Goal: Register for event/course

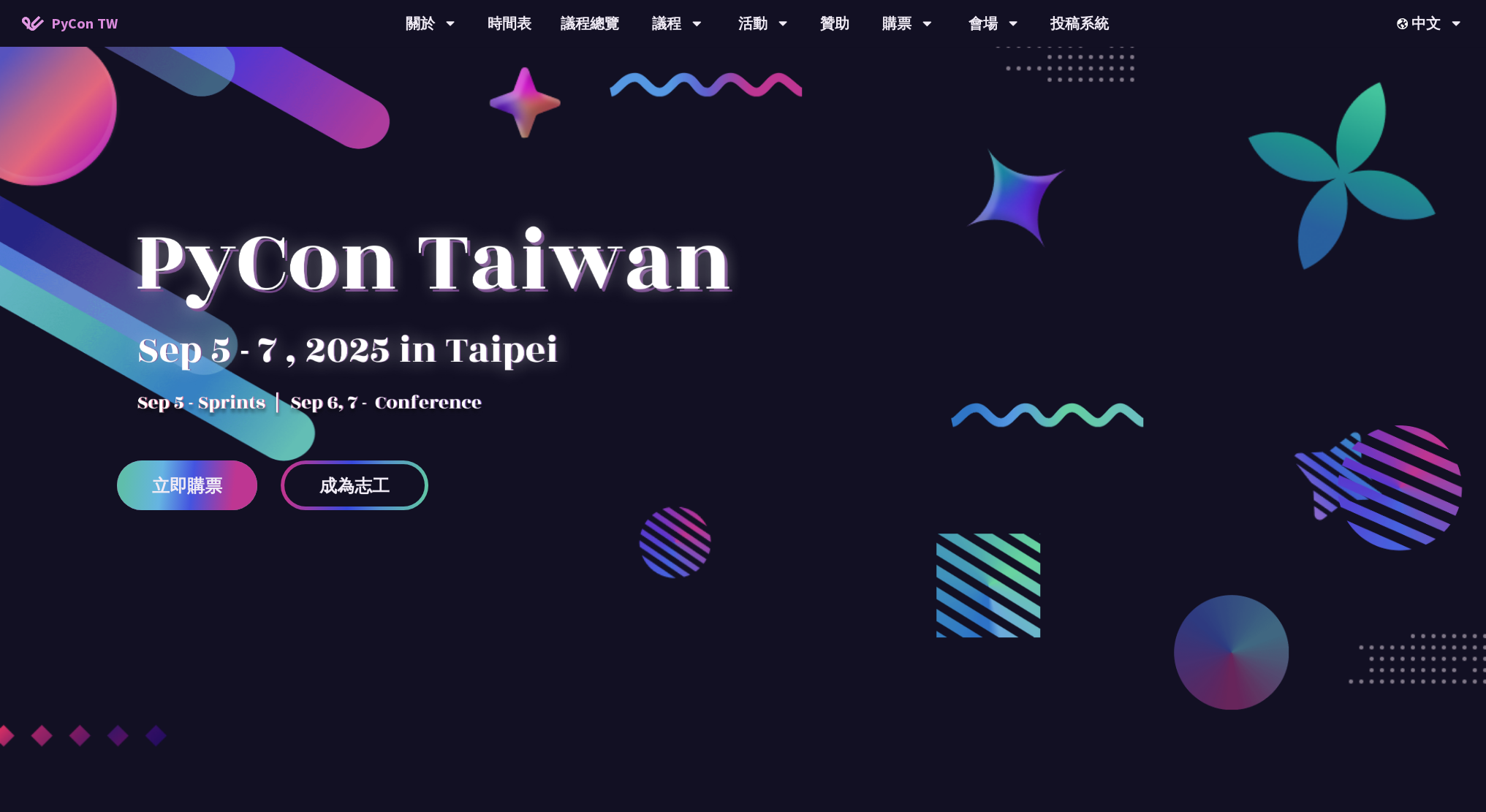
click at [175, 462] on link "立即購票" at bounding box center [188, 485] width 141 height 50
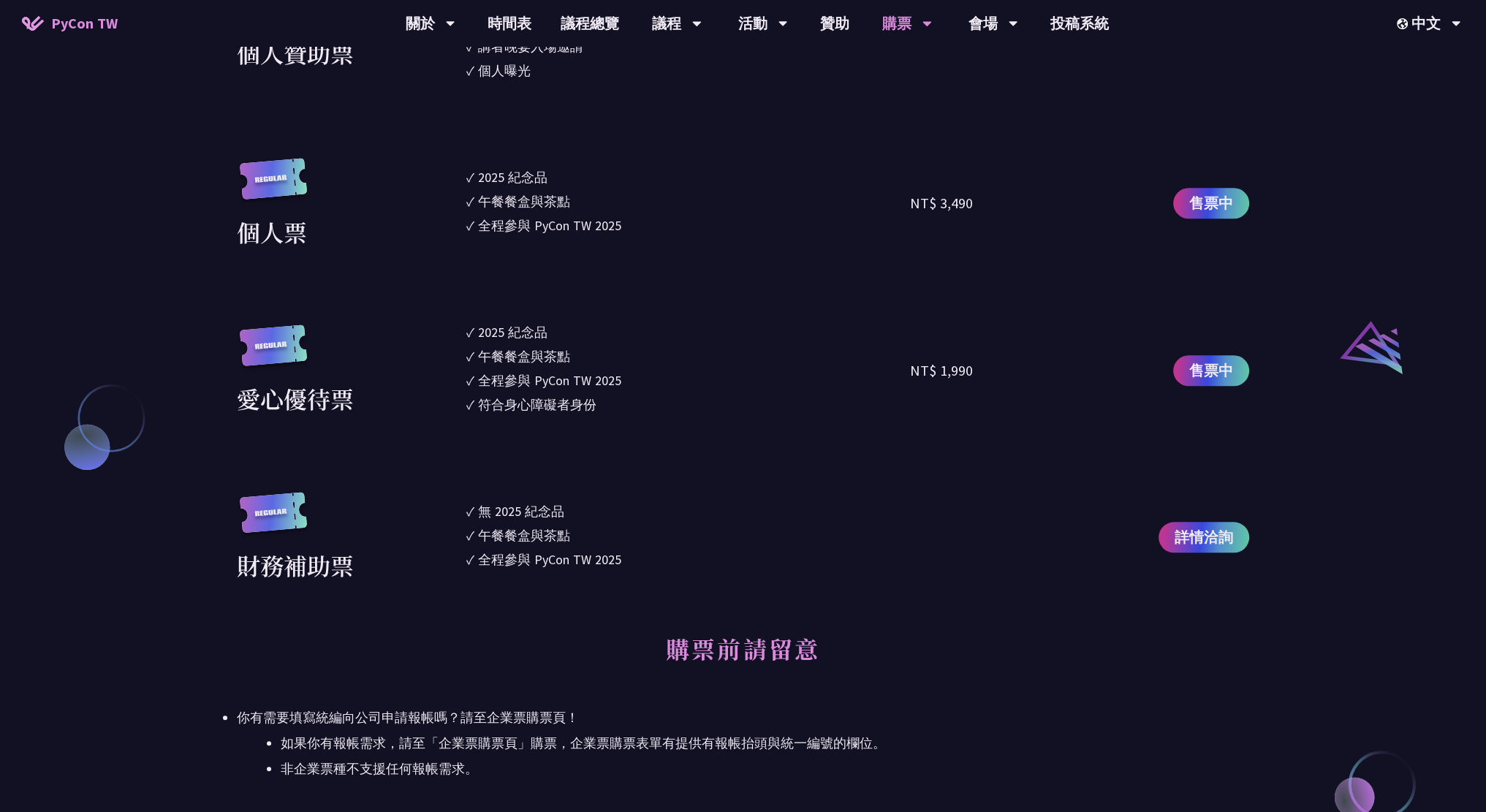
scroll to position [1388, 0]
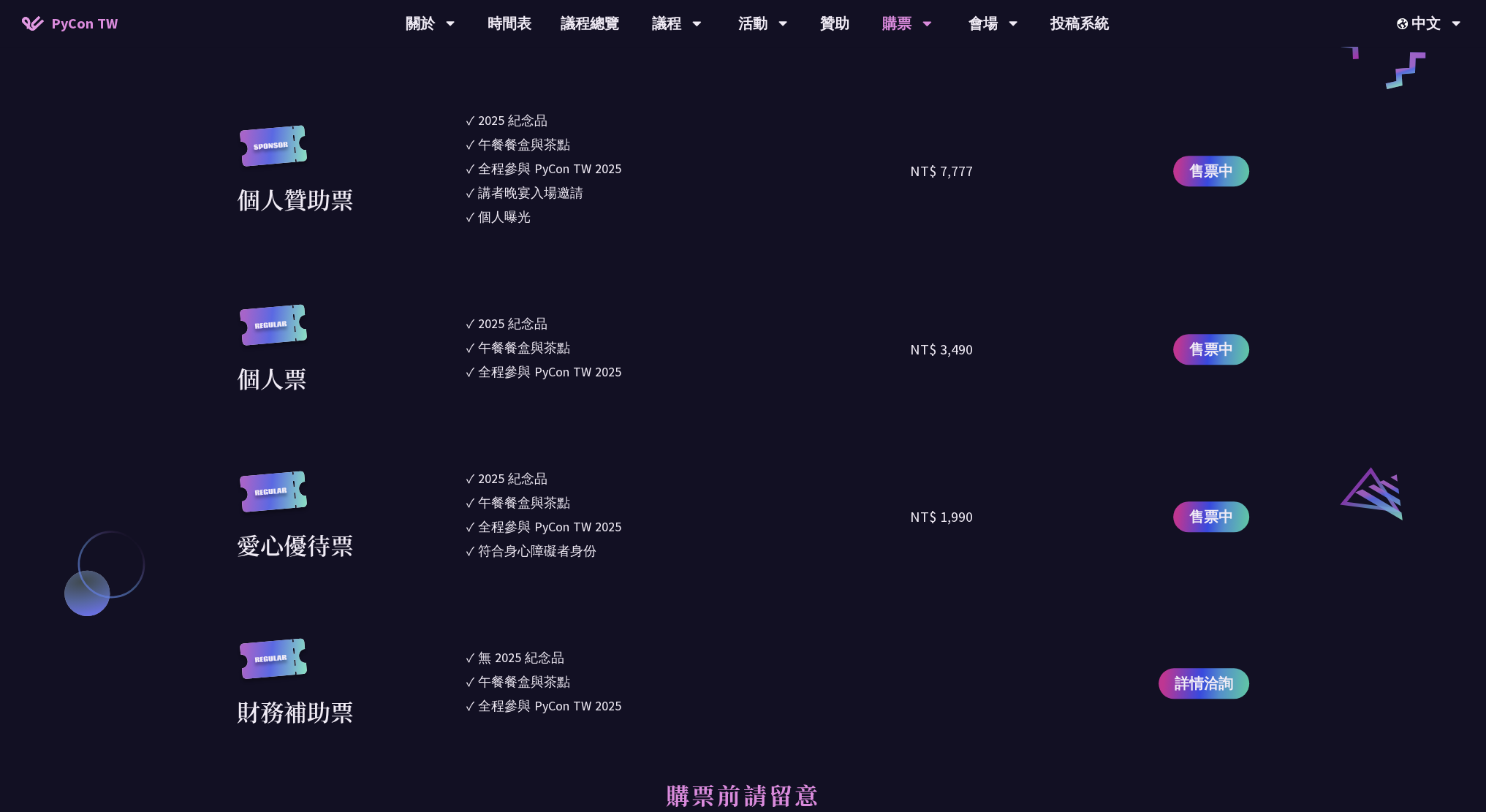
drag, startPoint x: 427, startPoint y: 300, endPoint x: 634, endPoint y: 373, distance: 219.5
click at [602, 358] on section "企業票 ✓ 2025 紀念品 ✓ 午餐餐盒與茶點 ✓ 全程參與 PyCon TW 2025 ✓ 活動結束後一週提供企業報帳發票 NT$ 6,000 售票中 企…" at bounding box center [742, 226] width 1012 height 1005
click at [643, 377] on li "✓ 全程參與 PyCon TW 2025" at bounding box center [688, 371] width 445 height 20
drag, startPoint x: 656, startPoint y: 375, endPoint x: 464, endPoint y: 310, distance: 202.7
click at [464, 310] on div "個人票 ✓ 2025 紀念品 ✓ 午餐餐盒與茶點 ✓ 全程參與 PyCon TW 2025 NT$ 3,490 售票中" at bounding box center [742, 349] width 1012 height 91
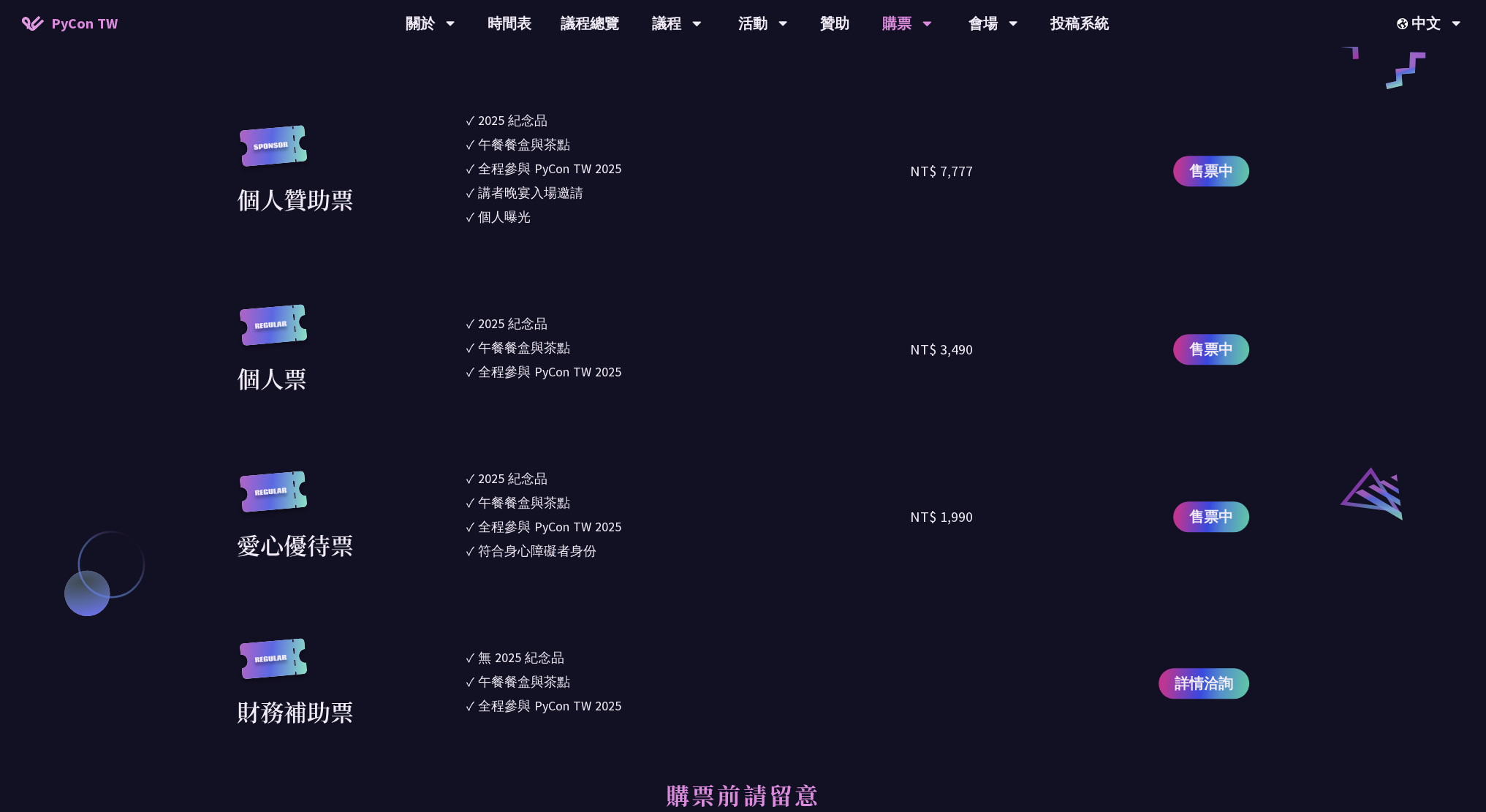
drag, startPoint x: 403, startPoint y: 236, endPoint x: 339, endPoint y: 27, distance: 218.6
click at [402, 235] on section "企業票 ✓ 2025 紀念品 ✓ 午餐餐盒與茶點 ✓ 全程參與 PyCon TW 2025 ✓ 活動結束後一週提供企業報帳發票 NT$ 6,000 售票中 企…" at bounding box center [742, 226] width 1012 height 1005
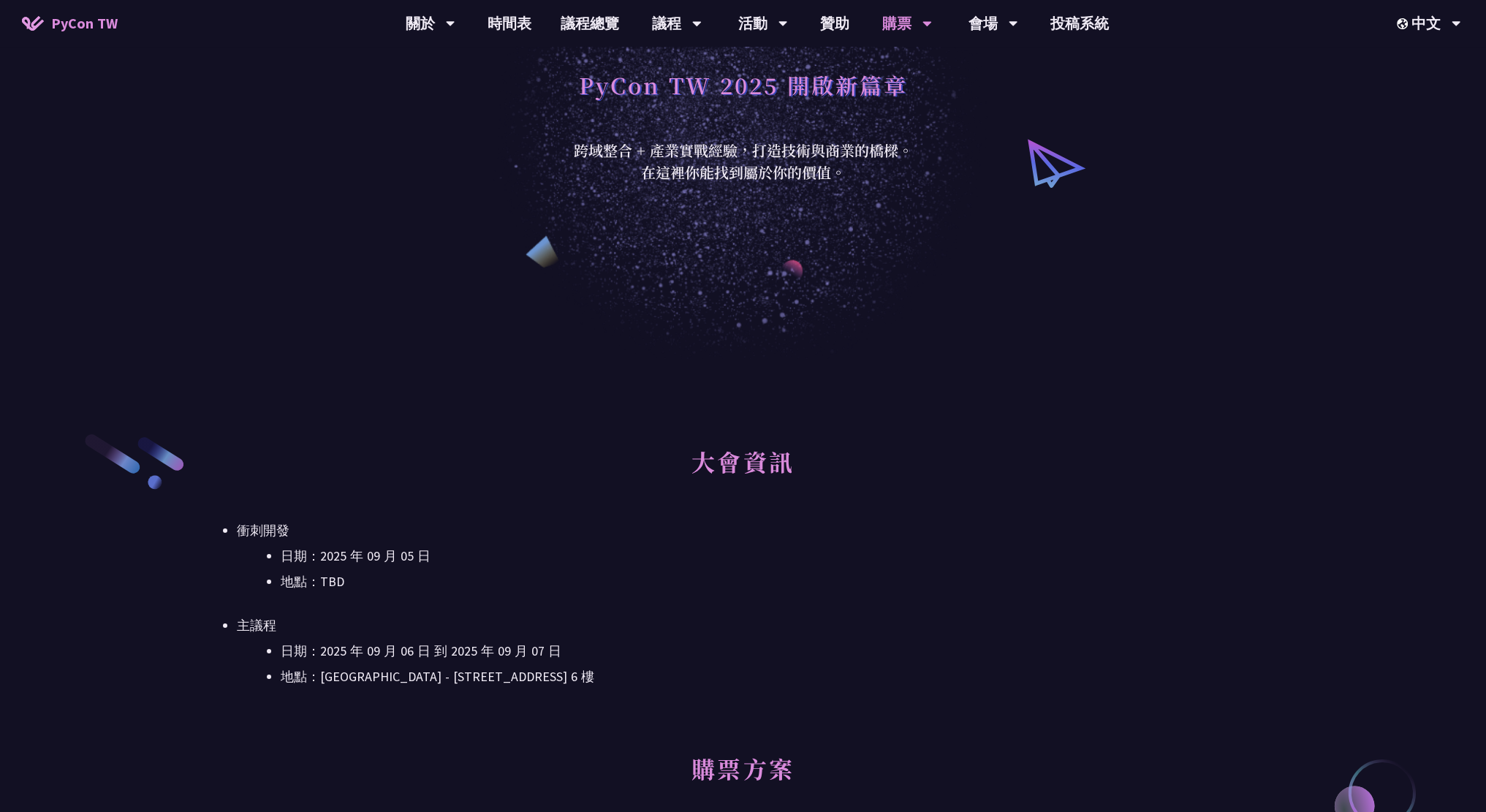
scroll to position [0, 0]
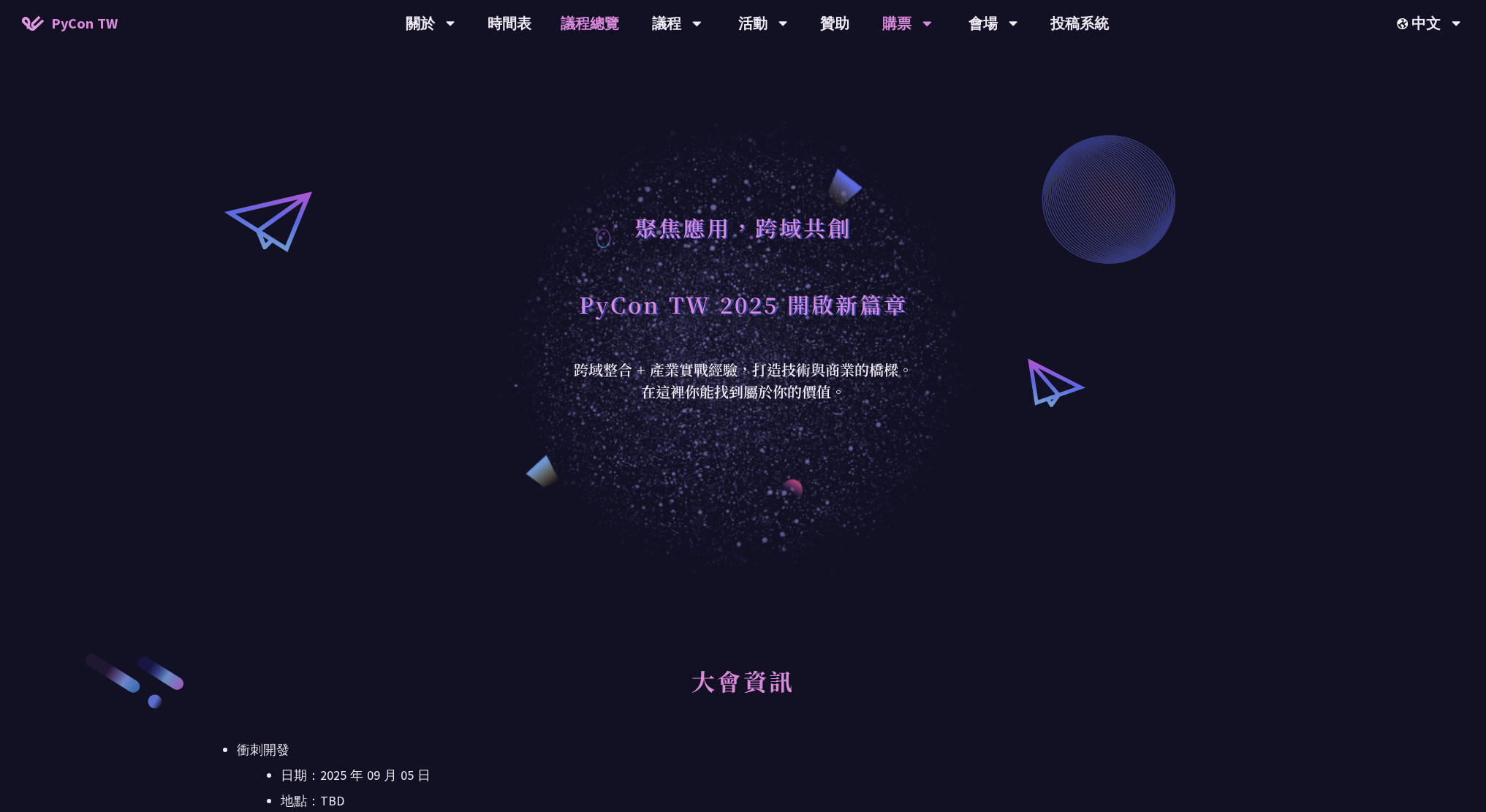
click at [596, 36] on link "議程總覽" at bounding box center [590, 23] width 88 height 47
